Goal: Task Accomplishment & Management: Use online tool/utility

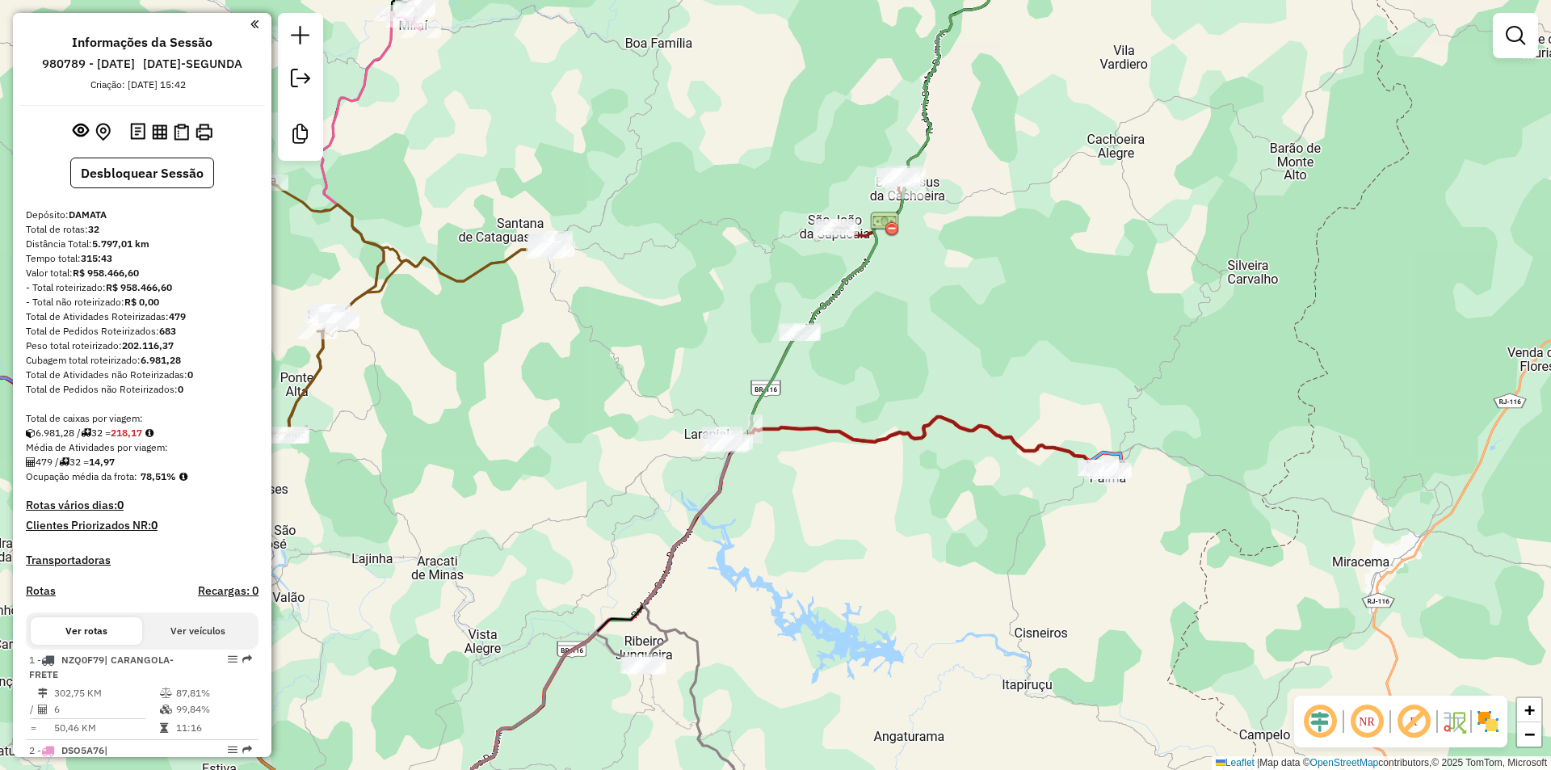
click at [583, 131] on div "Janela de atendimento Grade de atendimento Capacidade Transportadoras Veículos …" at bounding box center [775, 385] width 1551 height 770
click at [228, 251] on div "Distância Total: 5.797,01 km" at bounding box center [142, 244] width 233 height 15
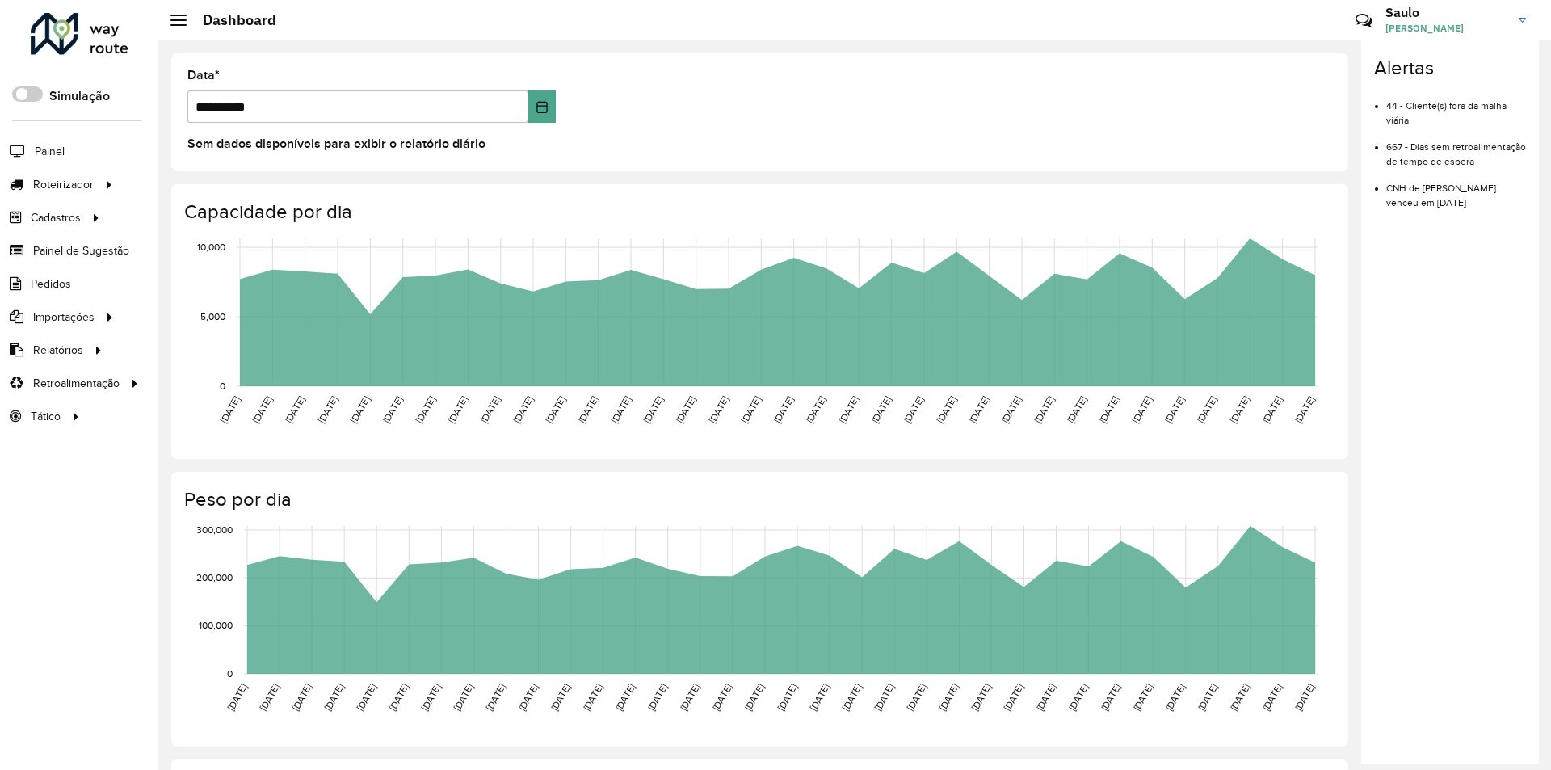
click at [84, 57] on link at bounding box center [80, 37] width 98 height 48
click at [1421, 26] on span "Saulo Saulo" at bounding box center [1446, 28] width 121 height 15
click at [1432, 126] on link "Encerrar sessão" at bounding box center [1459, 129] width 142 height 49
